Goal: Find specific page/section

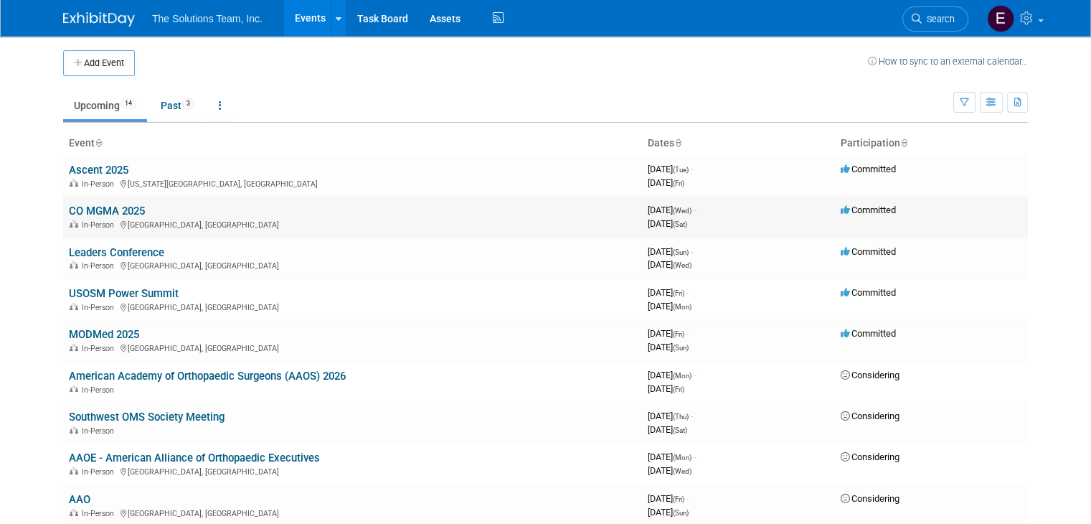
click at [101, 210] on link "CO MGMA 2025" at bounding box center [107, 210] width 76 height 13
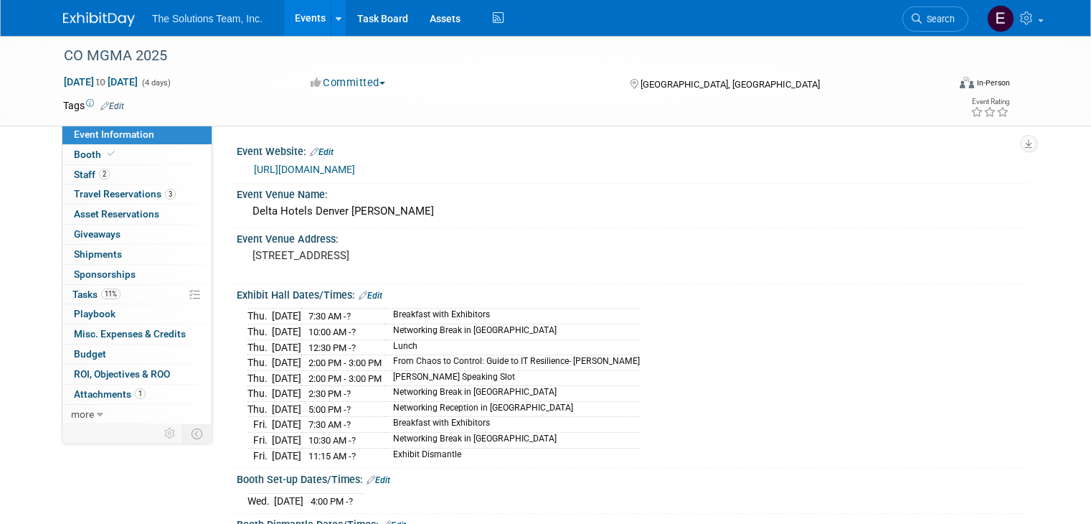
click at [110, 240] on link "0 Giveaways 0" at bounding box center [136, 234] width 149 height 19
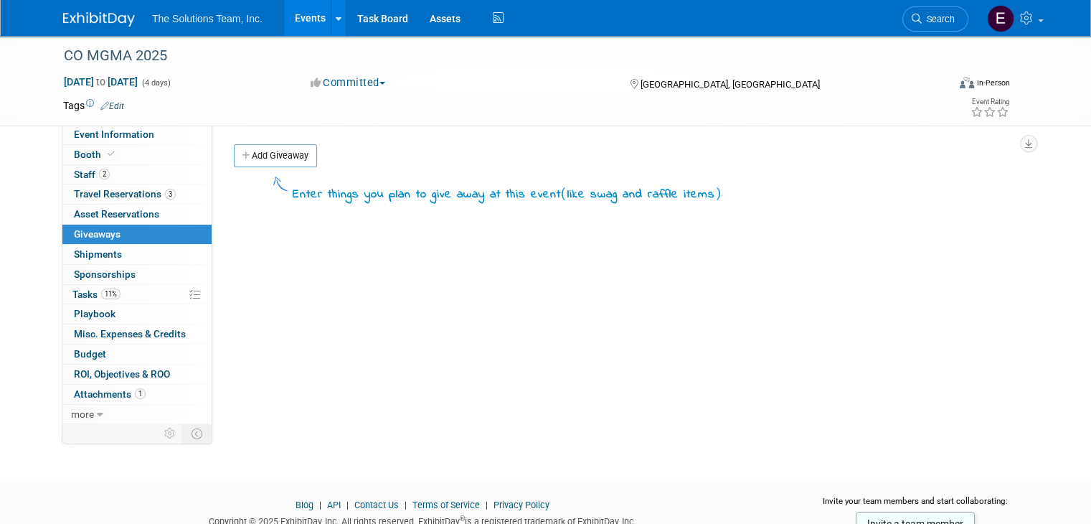
click at [293, 18] on link "Events" at bounding box center [310, 18] width 52 height 36
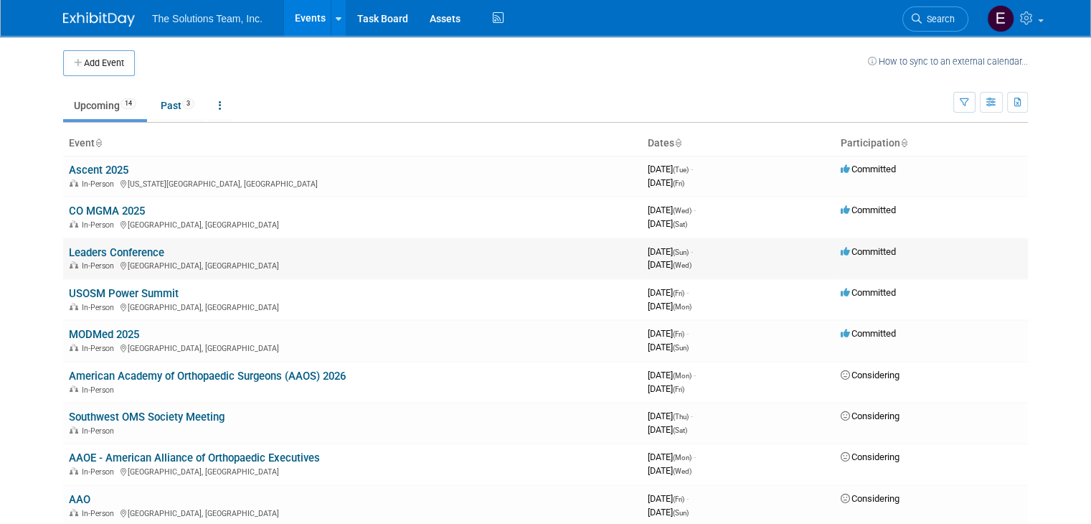
click at [119, 253] on link "Leaders Conference" at bounding box center [116, 252] width 95 height 13
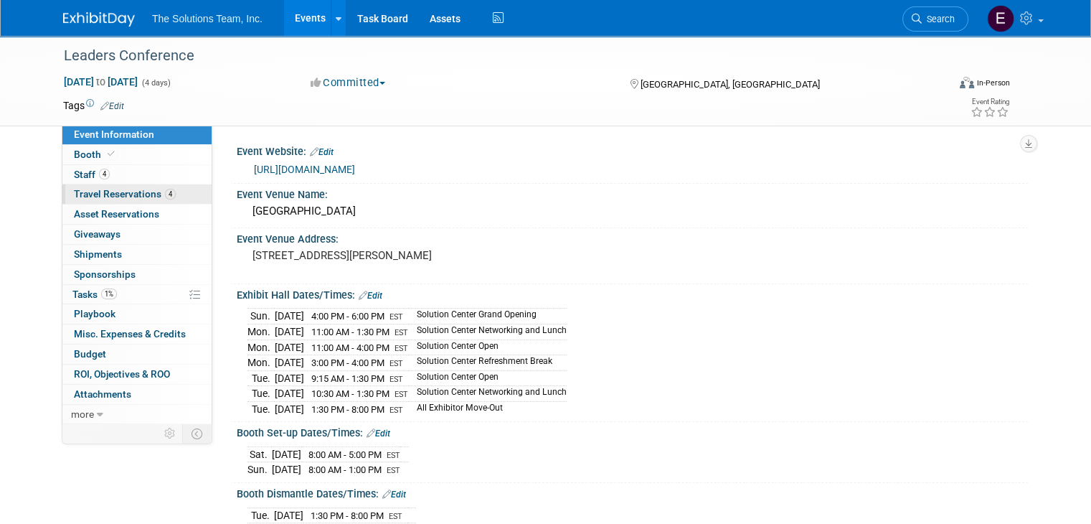
click at [151, 203] on link "4 Travel Reservations 4" at bounding box center [136, 193] width 149 height 19
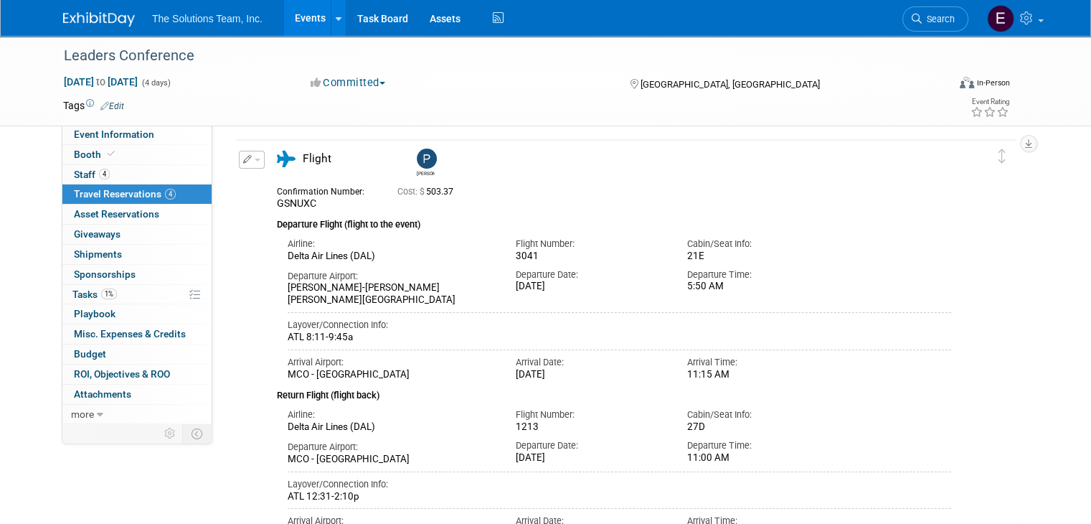
scroll to position [143, 0]
